Goal: Book appointment/travel/reservation

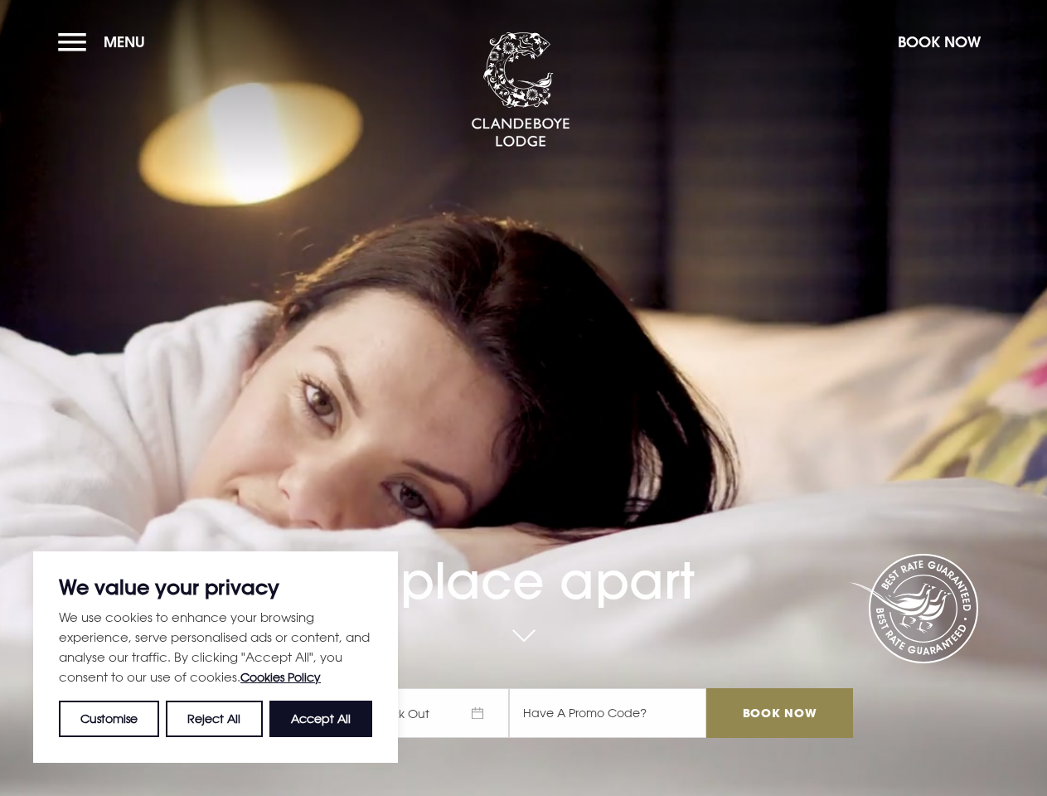
click at [523, 398] on div "A place apart Check In Check Out Mon Tue Wed Thur Fri Sat Sun Mon Tue Wed Thur …" at bounding box center [523, 558] width 678 height 393
click at [109, 719] on button "Customise" at bounding box center [109, 719] width 100 height 36
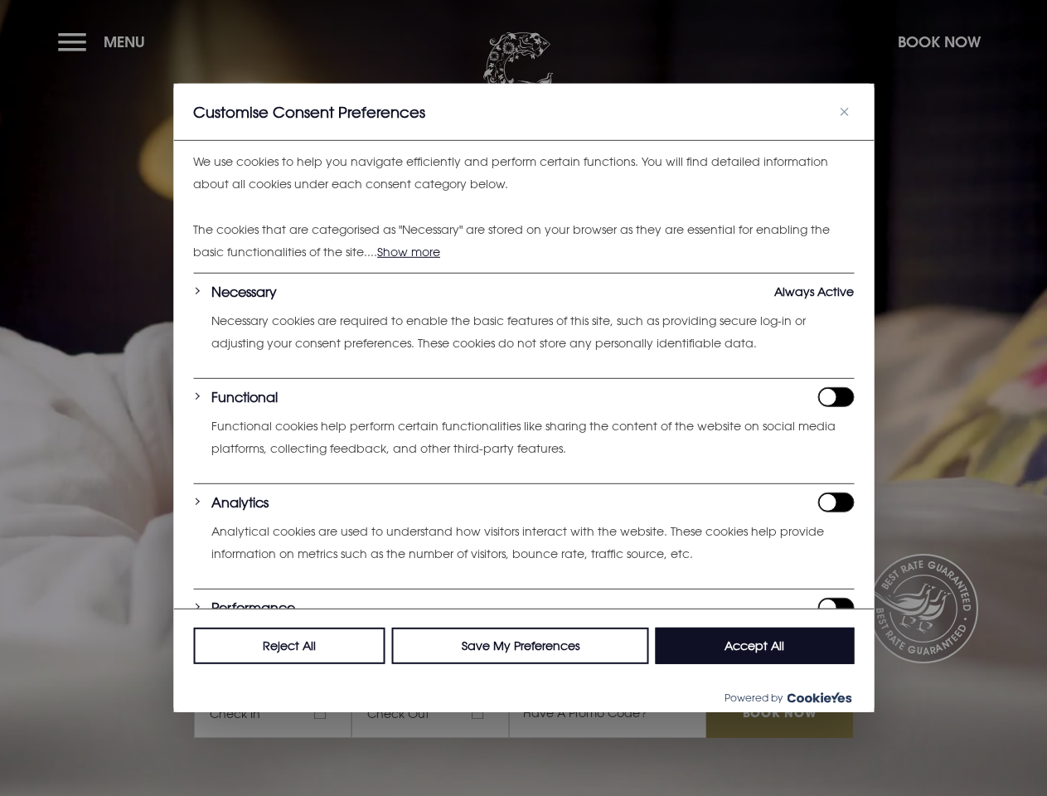
click at [321, 719] on div at bounding box center [523, 398] width 1047 height 796
click at [105, 41] on div at bounding box center [523, 398] width 1047 height 796
click at [939, 41] on div at bounding box center [523, 398] width 1047 height 796
click at [438, 713] on div at bounding box center [523, 398] width 1047 height 796
